Goal: Check status: Check status

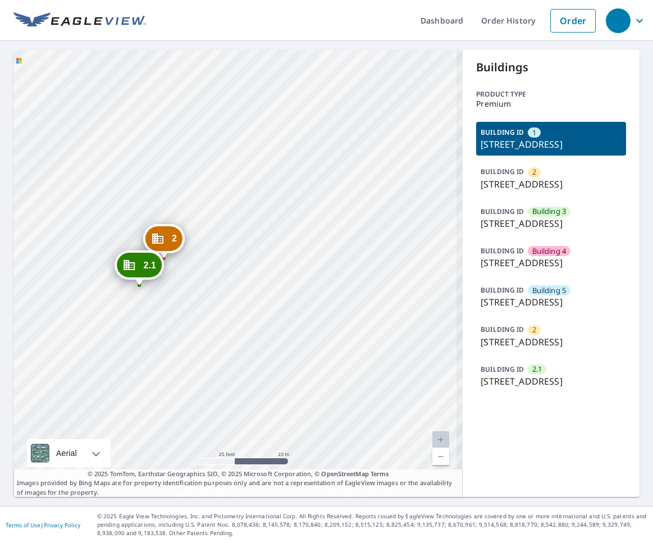
drag, startPoint x: 219, startPoint y: 332, endPoint x: 315, endPoint y: 208, distance: 156.9
click at [309, 240] on div "2 [STREET_ADDRESS][GEOGRAPHIC_DATA] [GEOGRAPHIC_DATA][STREET_ADDRESS] [GEOGRAPH…" at bounding box center [237, 273] width 449 height 447
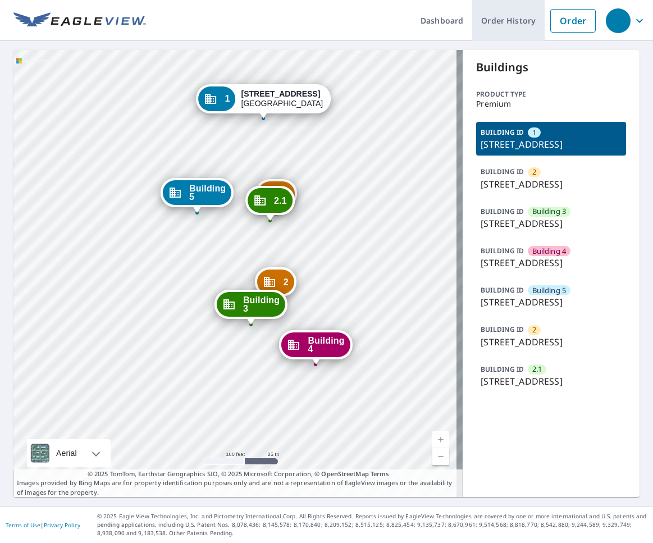
click at [500, 23] on link "Order History" at bounding box center [508, 20] width 72 height 41
